Goal: Task Accomplishment & Management: Manage account settings

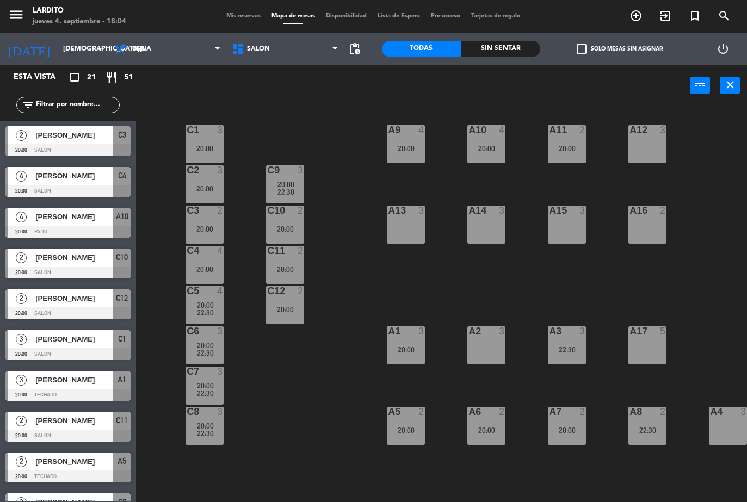
click at [238, 14] on span "Mis reservas" at bounding box center [243, 16] width 45 height 6
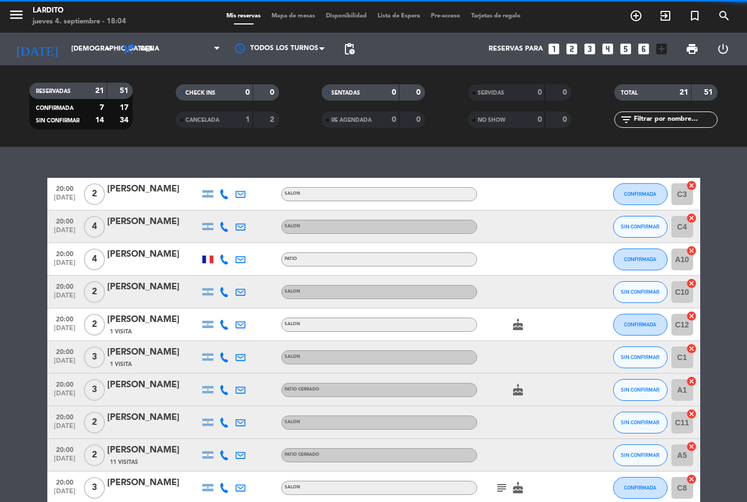
click at [267, 15] on span "Mapa de mesas" at bounding box center [293, 16] width 54 height 6
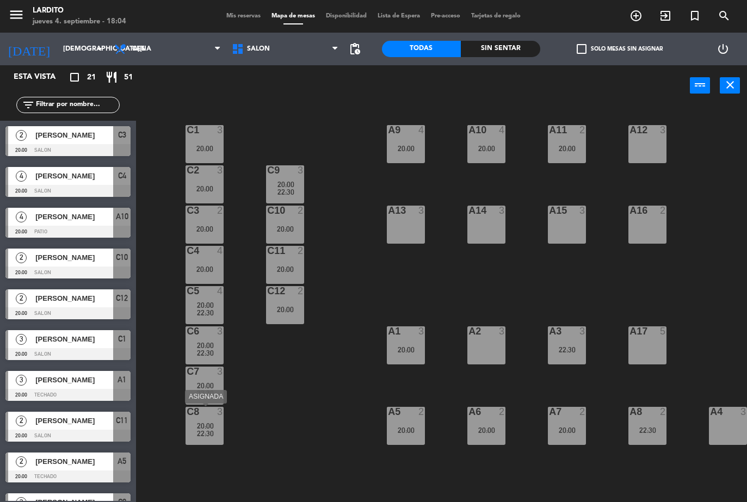
click at [203, 438] on span "22:30" at bounding box center [205, 433] width 17 height 9
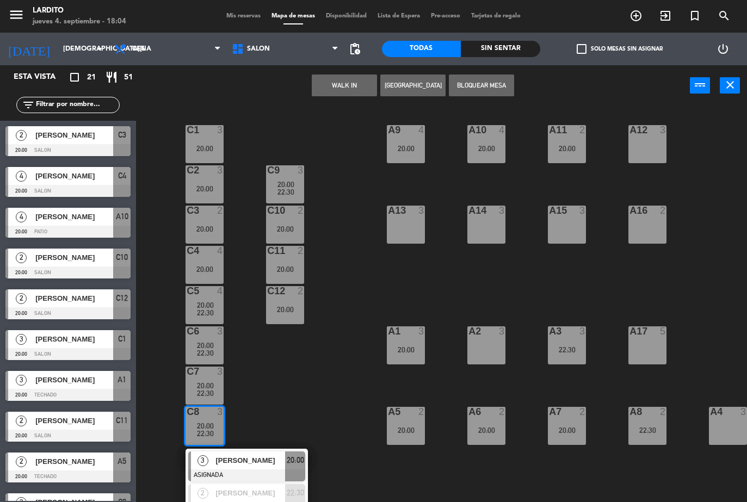
click at [259, 407] on div "C1 3 20:00 A9 4 20:00 A10 4 20:00 A11 2 20:00 A12 3 C2 3 20:00 C9 3 20:00 22:30…" at bounding box center [446, 304] width 604 height 396
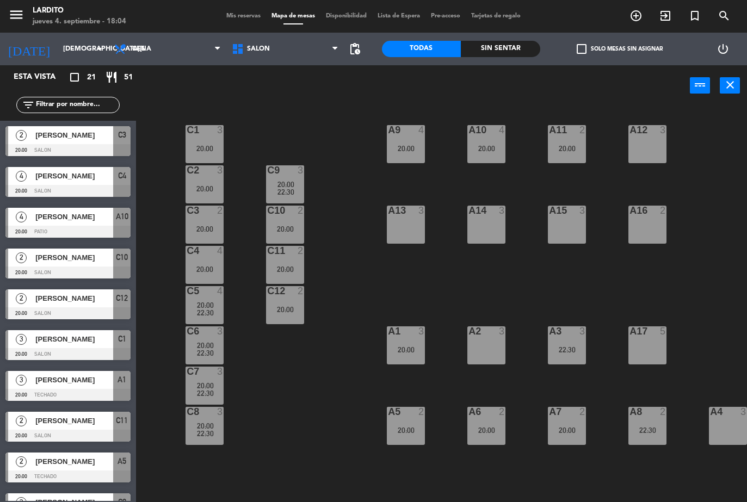
click at [203, 367] on div at bounding box center [205, 372] width 18 height 10
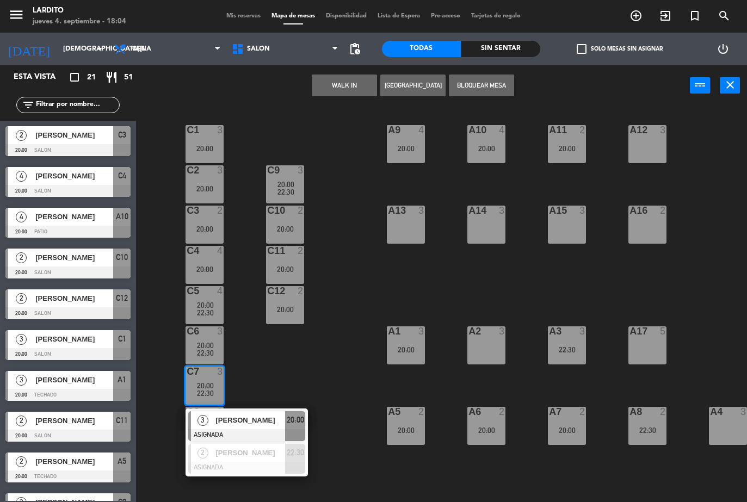
click at [297, 365] on div "C1 3 20:00 A9 4 20:00 A10 4 20:00 A11 2 20:00 A12 3 C2 3 20:00 C9 3 20:00 22:30…" at bounding box center [446, 304] width 604 height 396
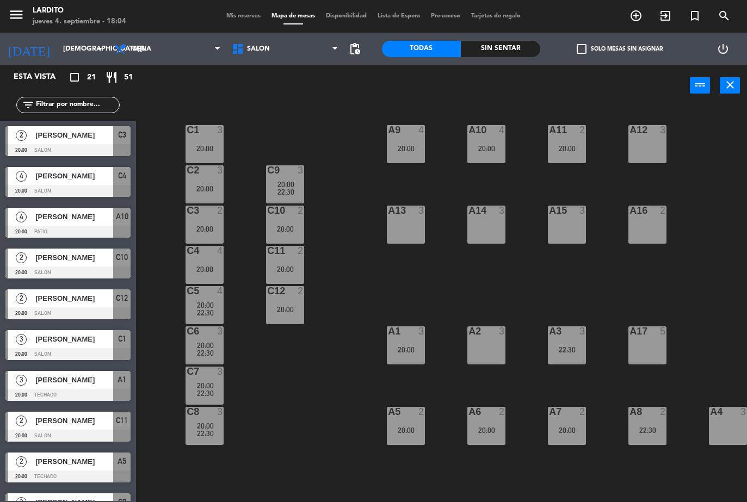
click at [303, 172] on div "3" at bounding box center [301, 170] width 7 height 10
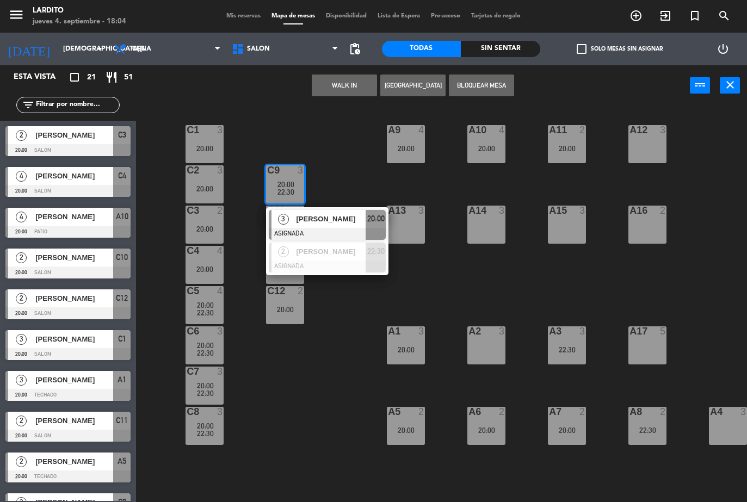
click at [381, 158] on div "C1 3 20:00 A9 4 20:00 A10 4 20:00 A11 2 20:00 A12 3 C2 3 20:00 C9 3 20:00 22:30…" at bounding box center [446, 304] width 604 height 396
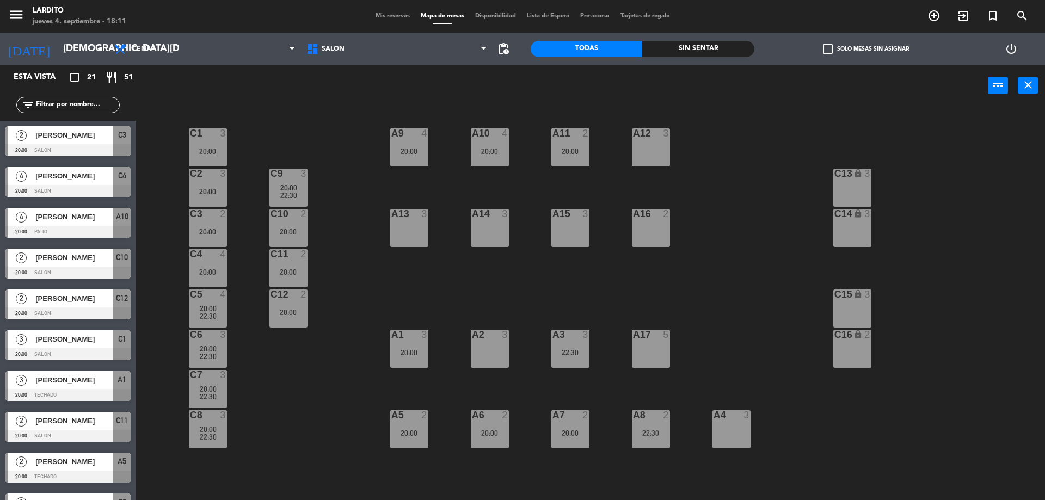
click at [377, 20] on div "Mis reservas Mapa de mesas Disponibilidad Lista de Espera Pre-acceso Tarjetas d…" at bounding box center [522, 16] width 305 height 10
click at [386, 14] on span "Mis reservas" at bounding box center [392, 16] width 45 height 6
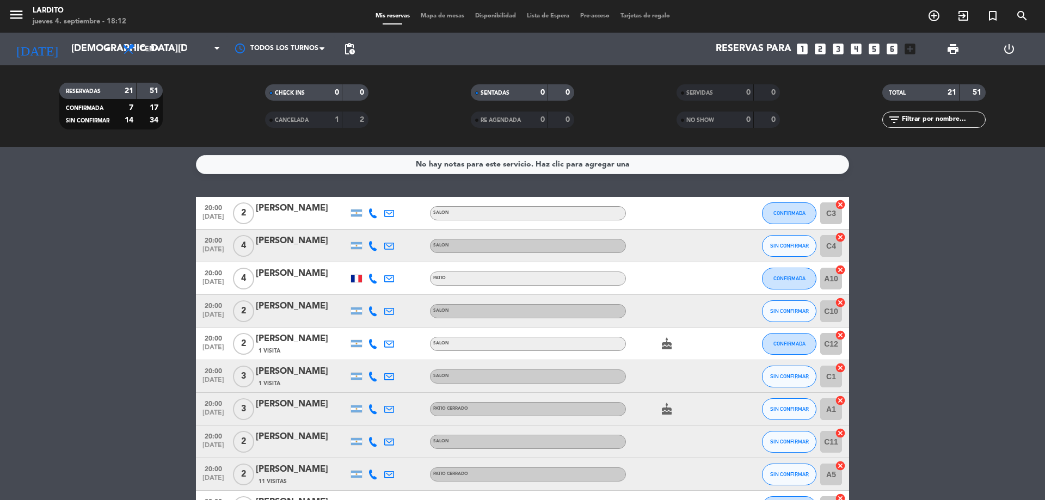
click at [747, 50] on span "print" at bounding box center [952, 48] width 13 height 13
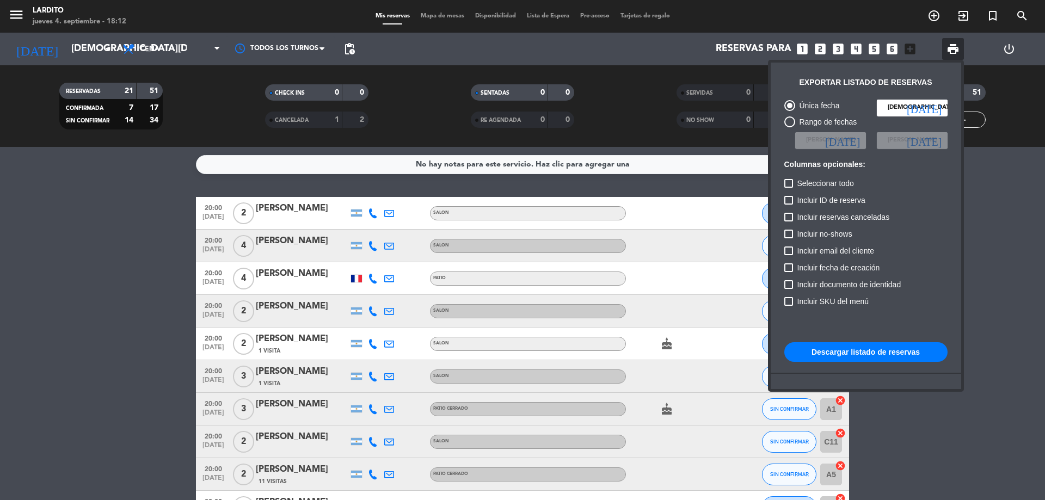
click at [747, 352] on button "Descargar listado de reservas" at bounding box center [865, 352] width 163 height 20
click at [353, 49] on span "pending_actions" at bounding box center [349, 48] width 13 height 13
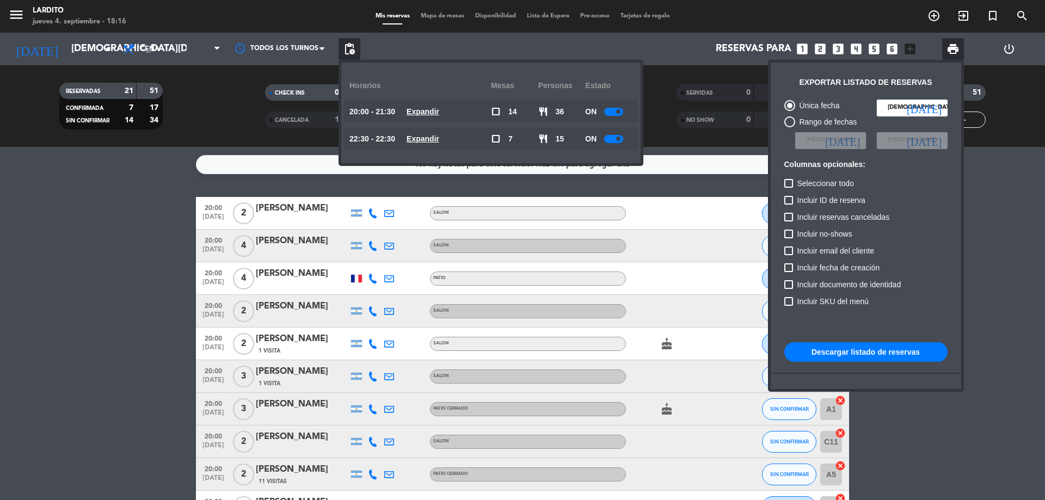
click at [614, 138] on div at bounding box center [613, 139] width 19 height 8
click at [149, 229] on div at bounding box center [522, 250] width 1045 height 500
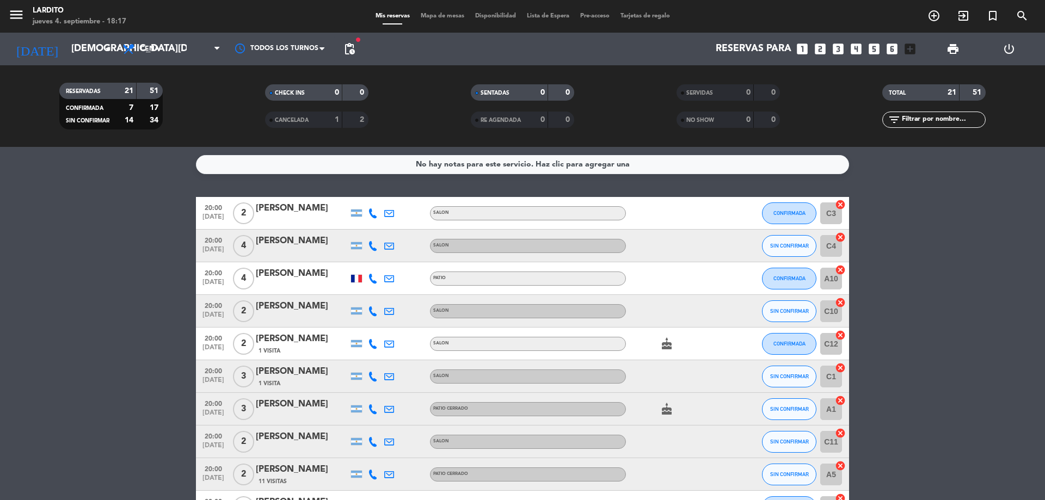
click at [429, 12] on div "Mis reservas Mapa de mesas Disponibilidad Lista de Espera Pre-acceso Tarjetas d…" at bounding box center [522, 16] width 305 height 10
click at [430, 16] on span "Mapa de mesas" at bounding box center [442, 16] width 54 height 6
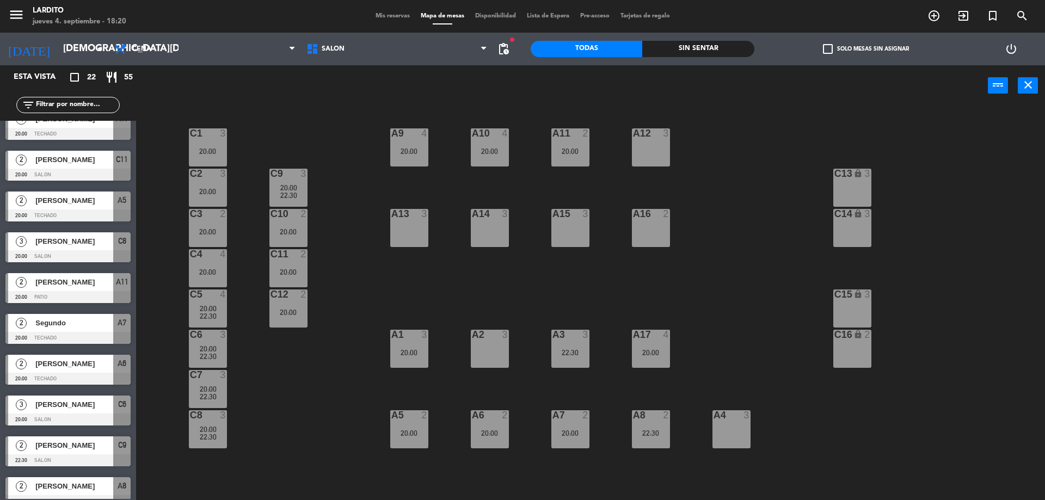
scroll to position [193, 0]
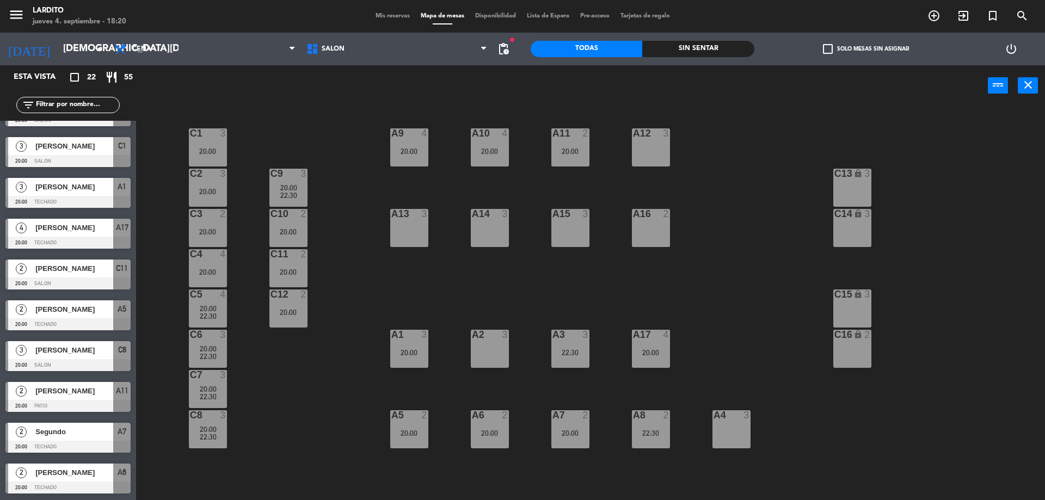
click at [75, 281] on div at bounding box center [67, 284] width 125 height 12
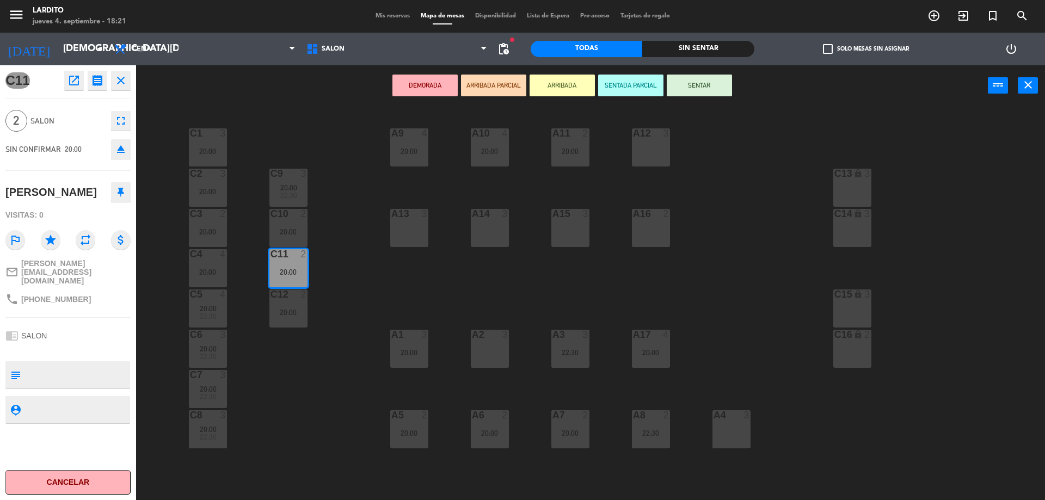
click at [94, 476] on button "Cancelar" at bounding box center [67, 482] width 125 height 24
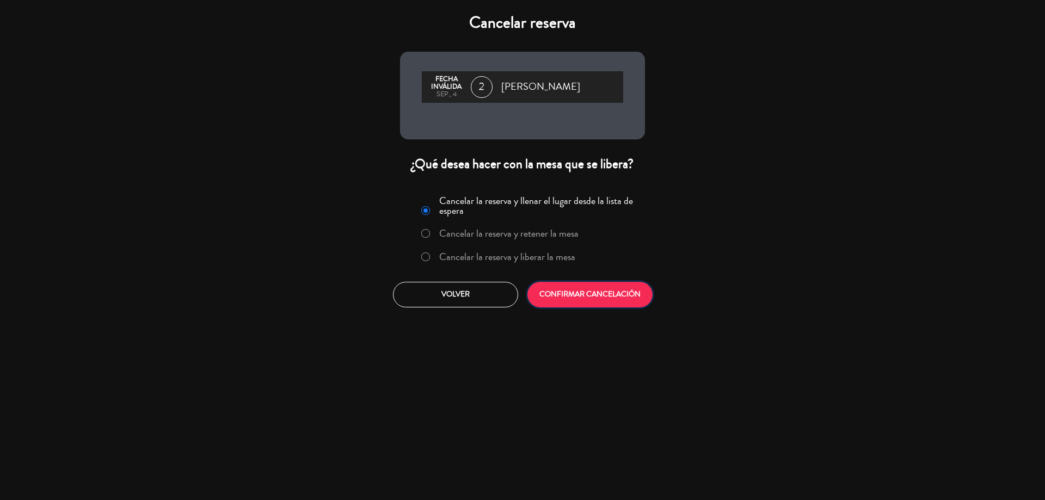
click at [578, 293] on button "CONFIRMAR CANCELACIÓN" at bounding box center [589, 295] width 125 height 26
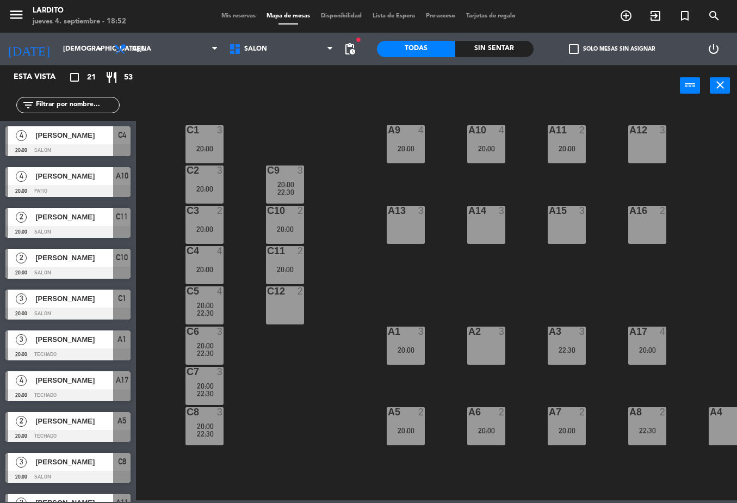
scroll to position [0, 0]
